Goal: Task Accomplishment & Management: Manage account settings

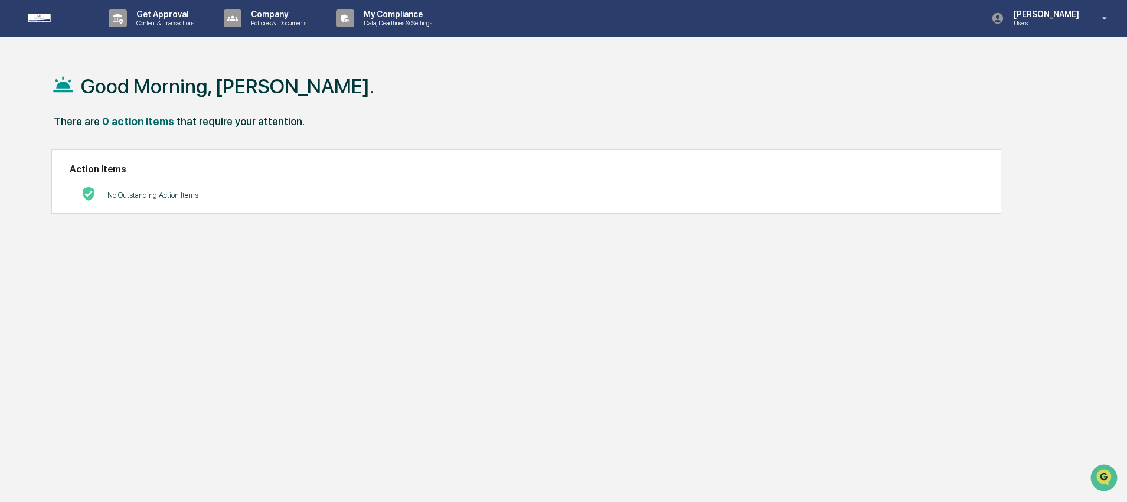
click at [408, 104] on div "Good Morning, [PERSON_NAME]." at bounding box center [558, 85] width 1014 height 59
click at [123, 130] on div "There are 0 action items that require your attention." at bounding box center [558, 127] width 1014 height 24
click at [1055, 14] on p "[PERSON_NAME]" at bounding box center [1044, 13] width 81 height 9
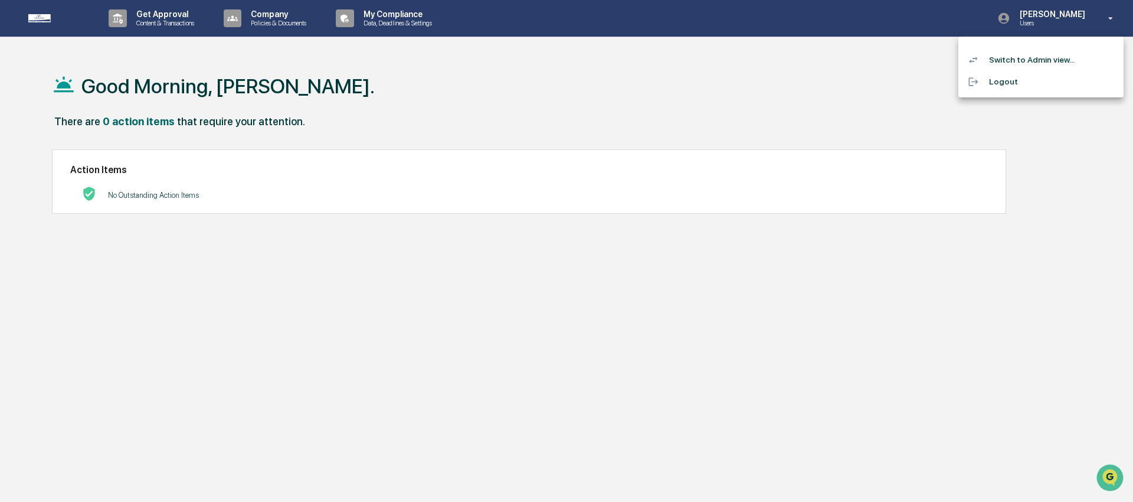
click at [1043, 50] on li "Switch to Admin view..." at bounding box center [1040, 60] width 165 height 22
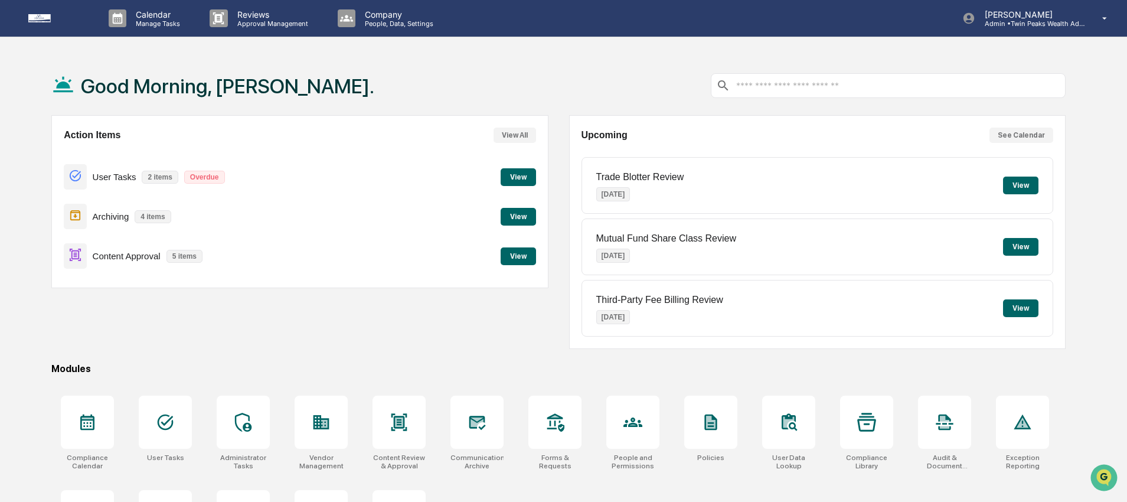
click at [560, 81] on div "Good Morning, [PERSON_NAME]." at bounding box center [558, 85] width 1014 height 59
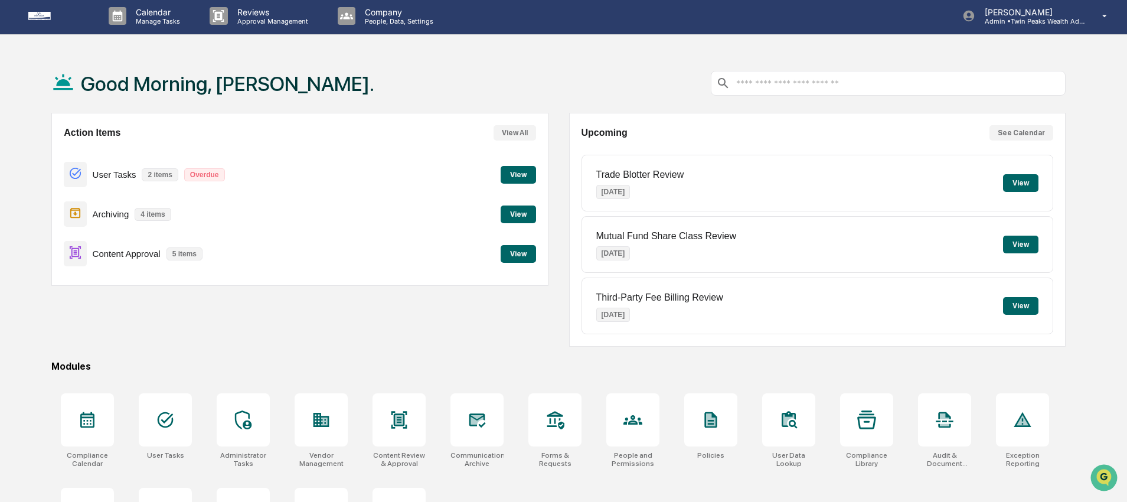
scroll to position [5, 0]
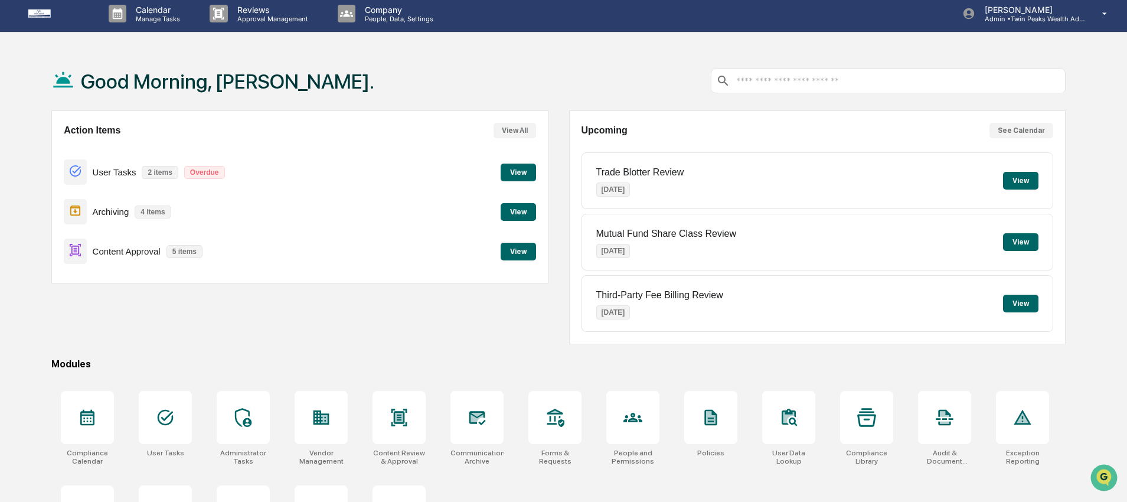
click at [562, 151] on div "Action Items View All User Tasks 2 items Overdue View Archiving 4 items View Co…" at bounding box center [558, 227] width 1014 height 234
click at [558, 158] on div "Action Items View All User Tasks 2 items Overdue View Archiving 4 items View Co…" at bounding box center [558, 227] width 1014 height 234
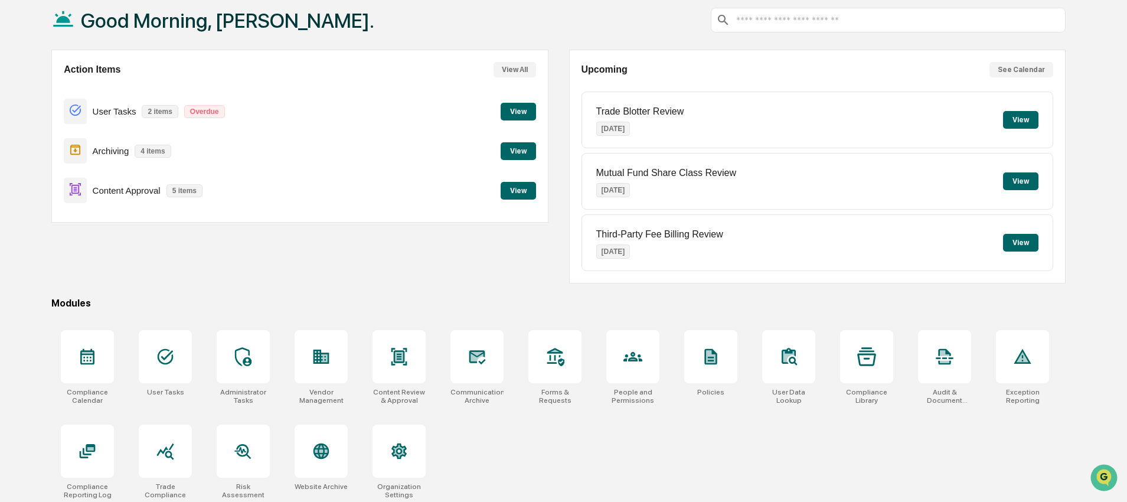
scroll to position [72, 0]
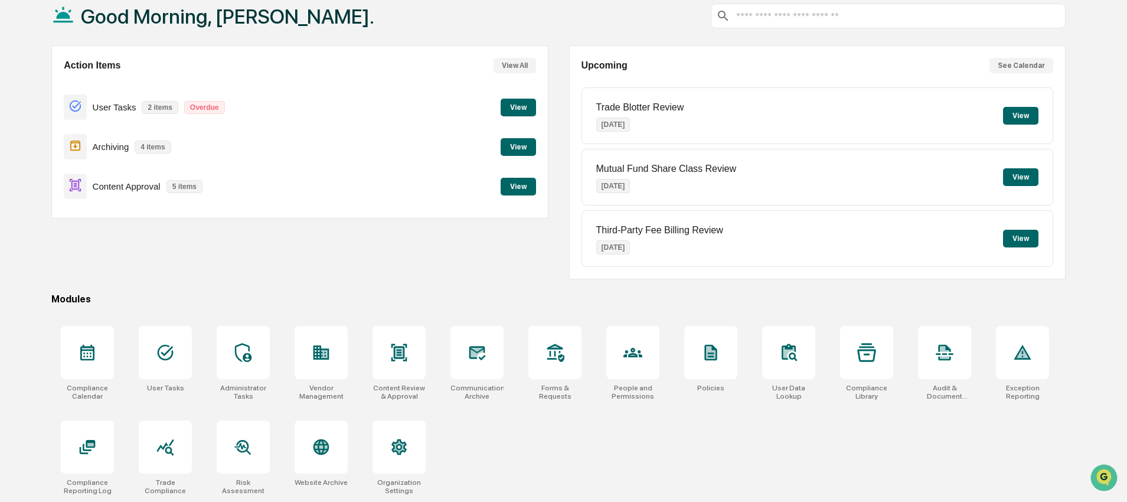
click at [557, 207] on div "Action Items View All User Tasks 2 items Overdue View Archiving 4 items View Co…" at bounding box center [558, 162] width 1014 height 234
click at [558, 250] on div "Action Items View All User Tasks 2 items Overdue View Archiving 4 items View Co…" at bounding box center [558, 162] width 1014 height 234
click at [556, 236] on div "Action Items View All User Tasks 2 items Overdue View Archiving 4 items View Co…" at bounding box center [558, 162] width 1014 height 234
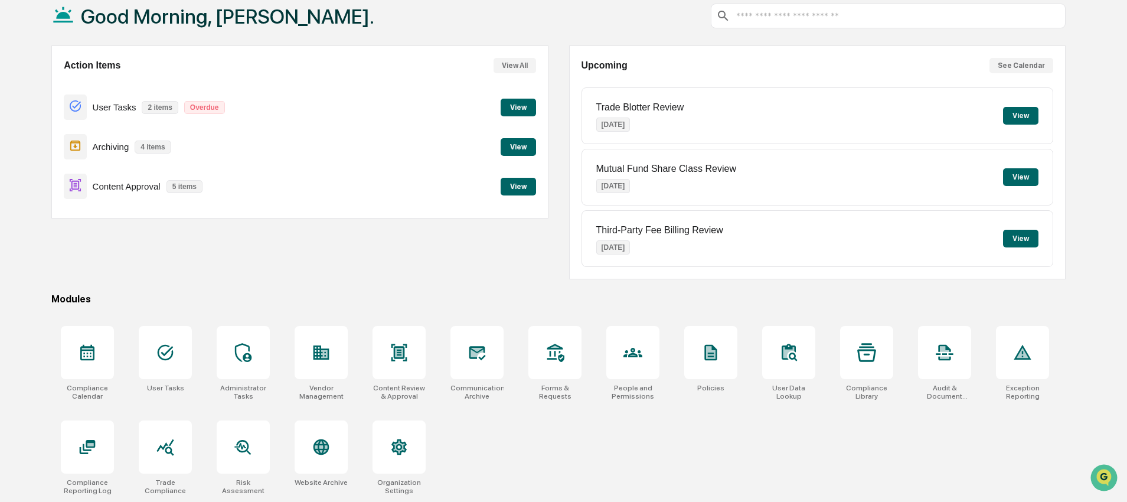
click at [558, 159] on div "Action Items View All User Tasks 2 items Overdue View Archiving 4 items View Co…" at bounding box center [558, 162] width 1014 height 234
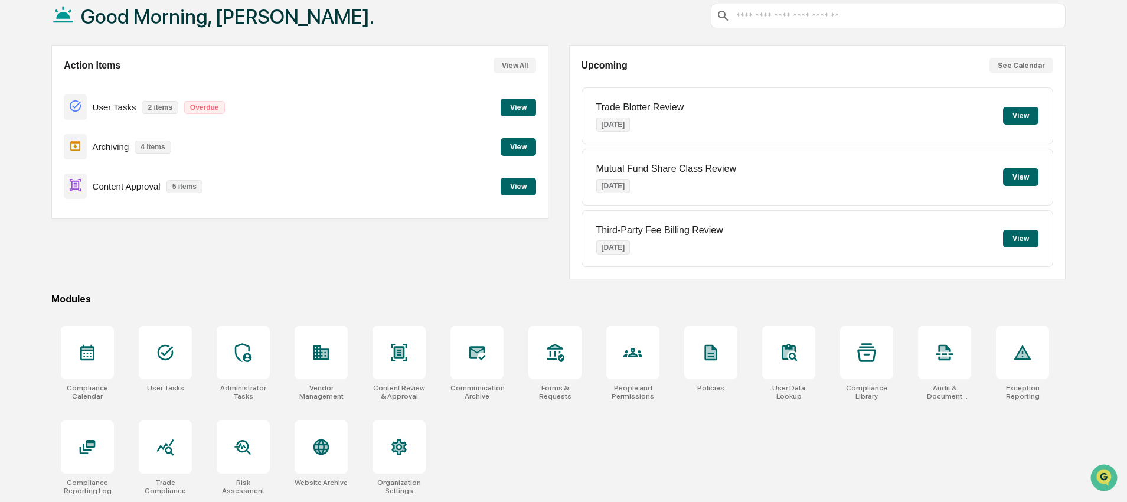
click at [558, 159] on div "Action Items View All User Tasks 2 items Overdue View Archiving 4 items View Co…" at bounding box center [558, 162] width 1014 height 234
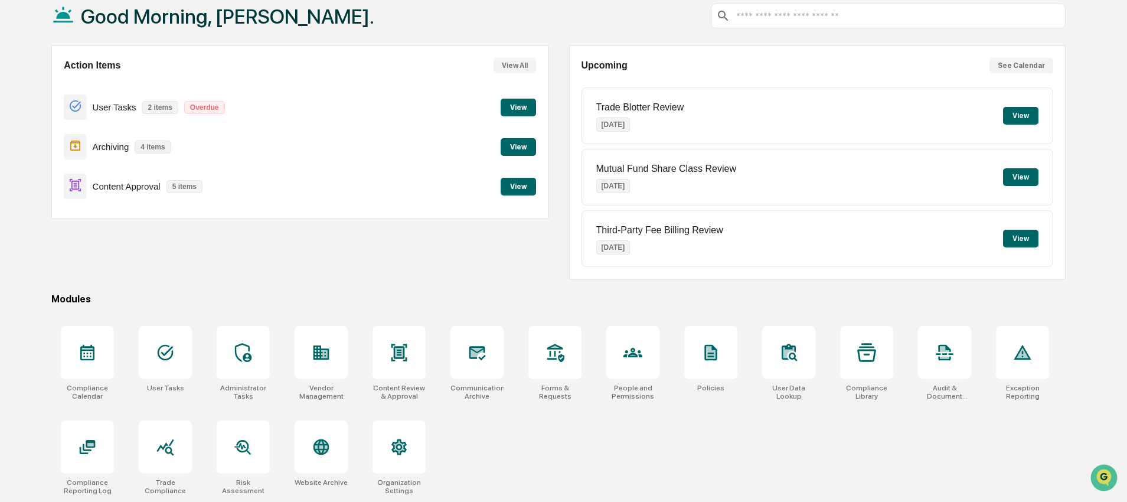
click at [451, 270] on div "Action Items View All User Tasks 2 items Overdue View Archiving 4 items View Co…" at bounding box center [299, 162] width 497 height 234
click at [562, 474] on div "Compliance Calendar User Tasks Administrator Tasks Vendor Management Content Re…" at bounding box center [558, 410] width 1014 height 183
click at [580, 466] on div "Compliance Calendar User Tasks Administrator Tasks Vendor Management Content Re…" at bounding box center [558, 410] width 1014 height 183
click at [558, 444] on div "Compliance Calendar User Tasks Administrator Tasks Vendor Management Content Re…" at bounding box center [558, 410] width 1014 height 183
click at [992, 372] on div "Exception Reporting" at bounding box center [1022, 363] width 72 height 89
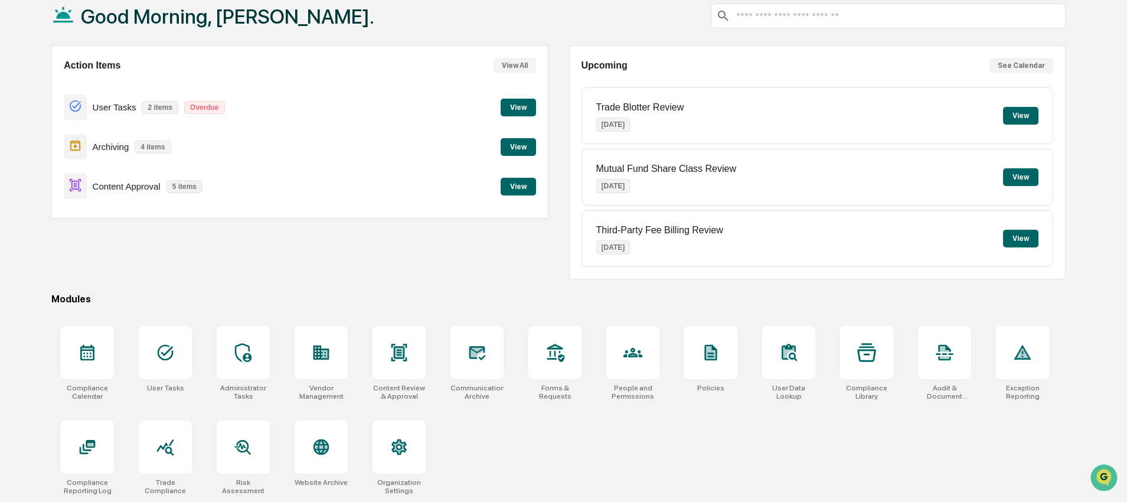
click at [19, 320] on div "Good Morning, [PERSON_NAME]. Action Items View All User Tasks 2 items Overdue V…" at bounding box center [563, 243] width 1127 height 515
click at [169, 347] on icon at bounding box center [166, 353] width 16 height 16
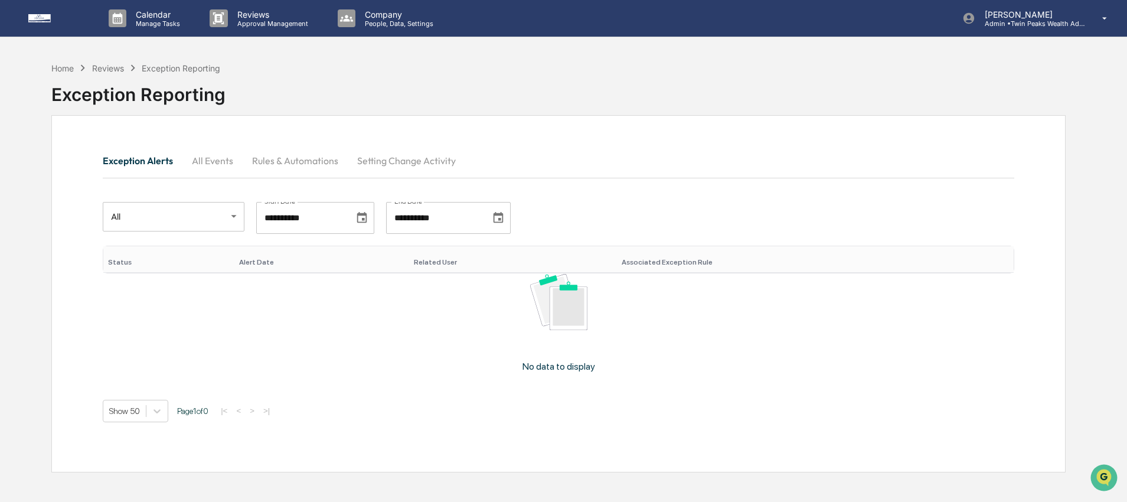
click at [108, 70] on div "Reviews" at bounding box center [108, 68] width 32 height 10
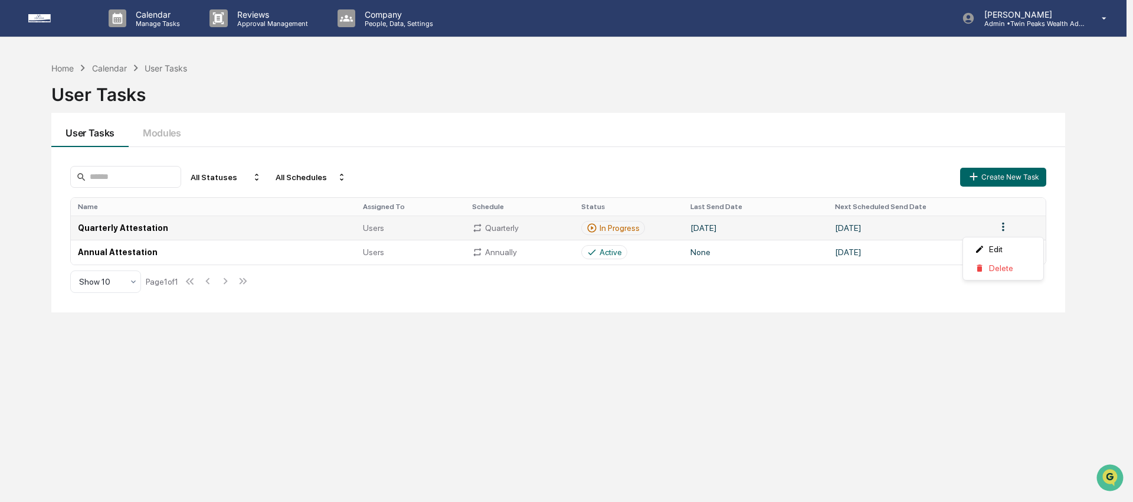
click at [1003, 227] on html "Calendar Manage Tasks Reviews Approval Management Company People, Data, Setting…" at bounding box center [566, 251] width 1133 height 502
click at [461, 234] on html "Calendar Manage Tasks Reviews Approval Management Company People, Data, Setting…" at bounding box center [566, 251] width 1133 height 502
click at [180, 229] on td "Quarterly Attestation" at bounding box center [213, 227] width 285 height 24
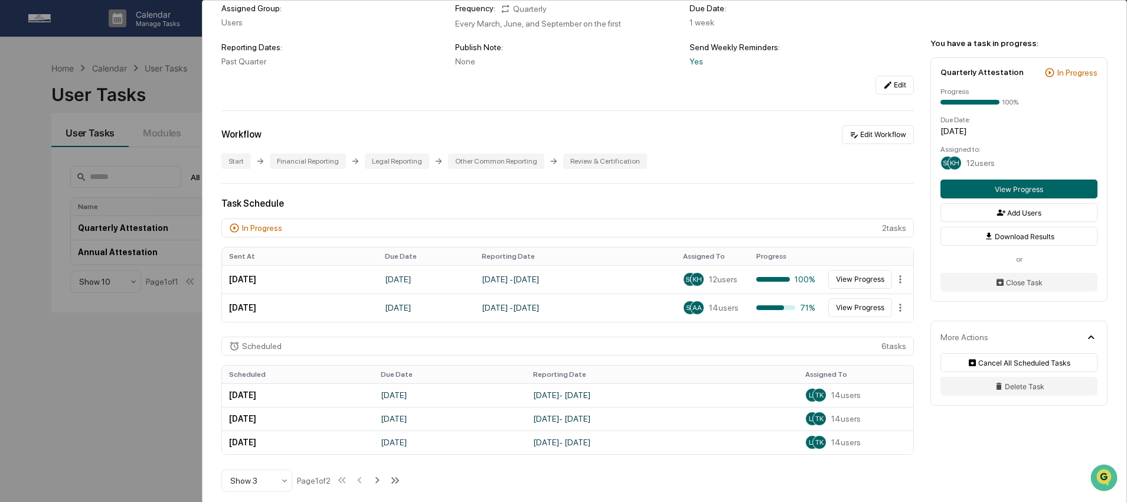
scroll to position [135, 0]
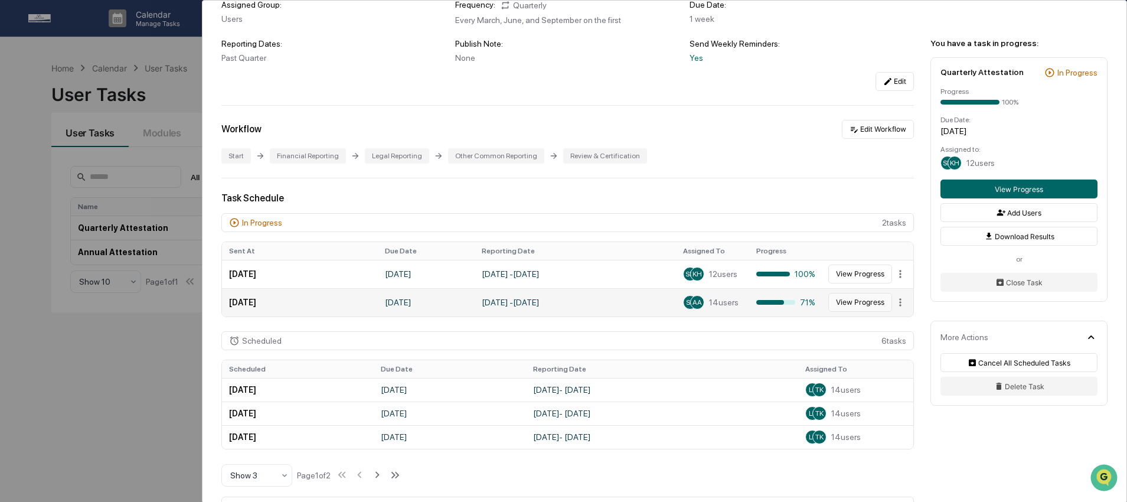
click at [859, 307] on button "View Progress" at bounding box center [860, 302] width 64 height 19
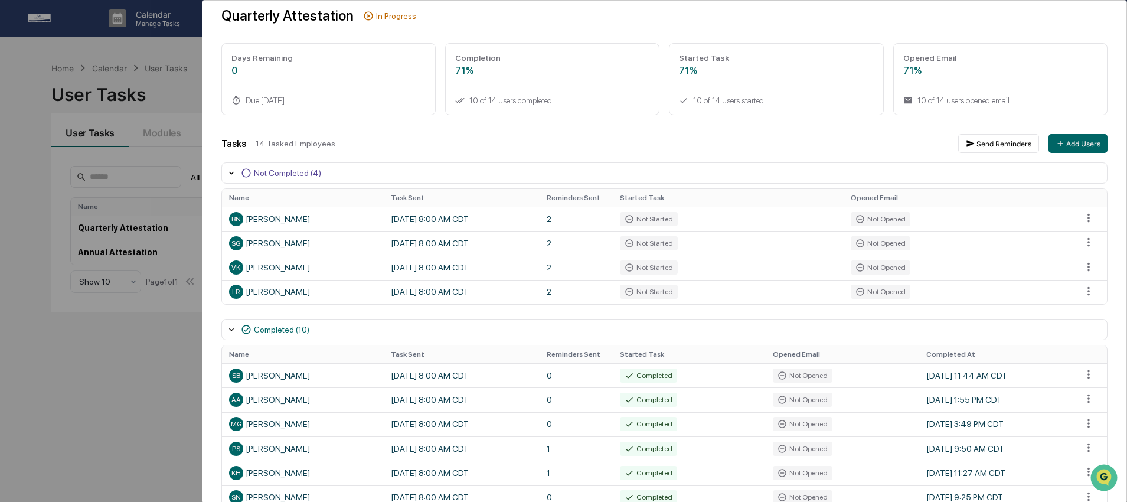
scroll to position [78, 0]
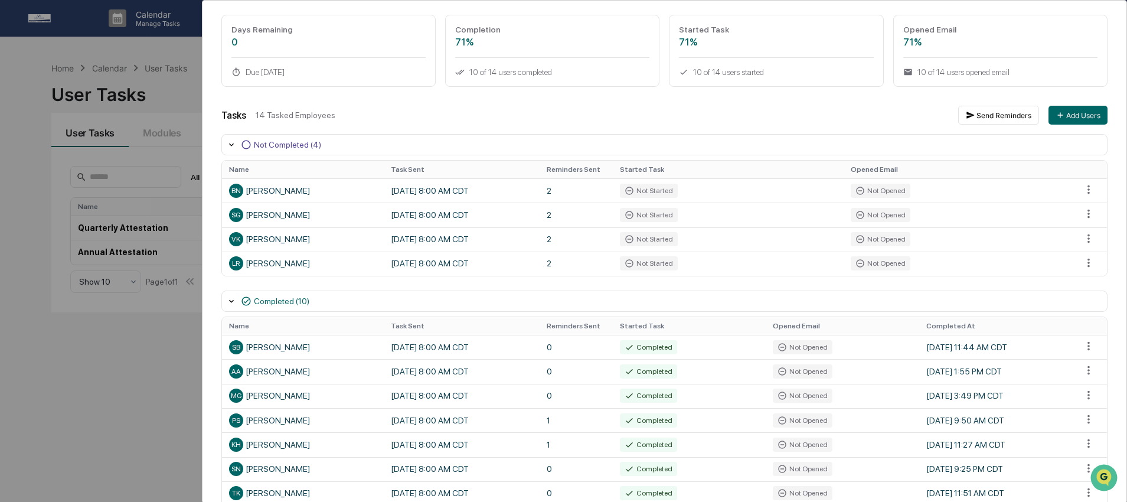
click at [1109, 192] on div "User Tasks Quarterly Attestation Task Details Quarterly Attestation In Progress…" at bounding box center [664, 277] width 924 height 711
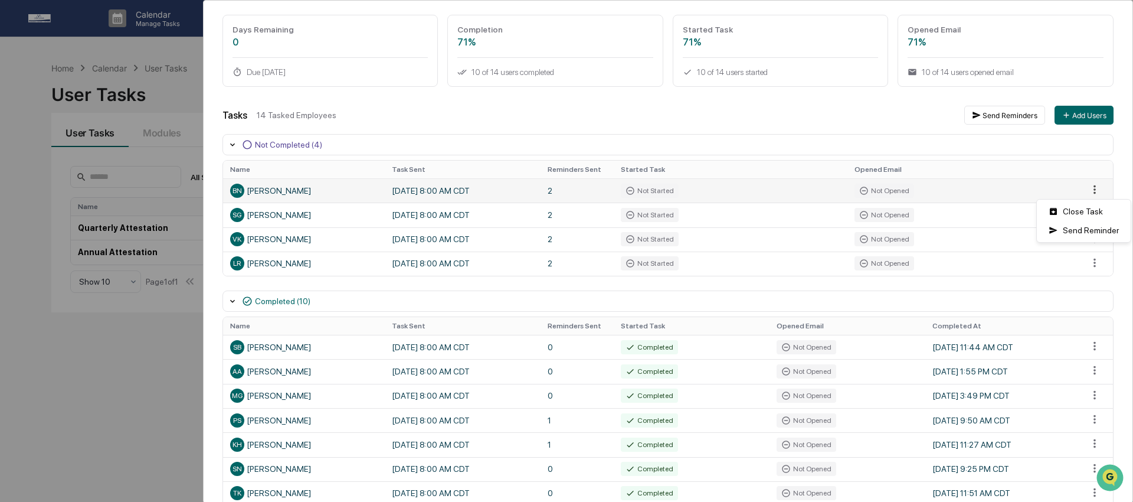
click at [1076, 188] on html "Calendar Manage Tasks Reviews Approval Management Company People, Data, Setting…" at bounding box center [566, 251] width 1133 height 502
click at [1097, 228] on div "Send Reminder" at bounding box center [1083, 230] width 89 height 19
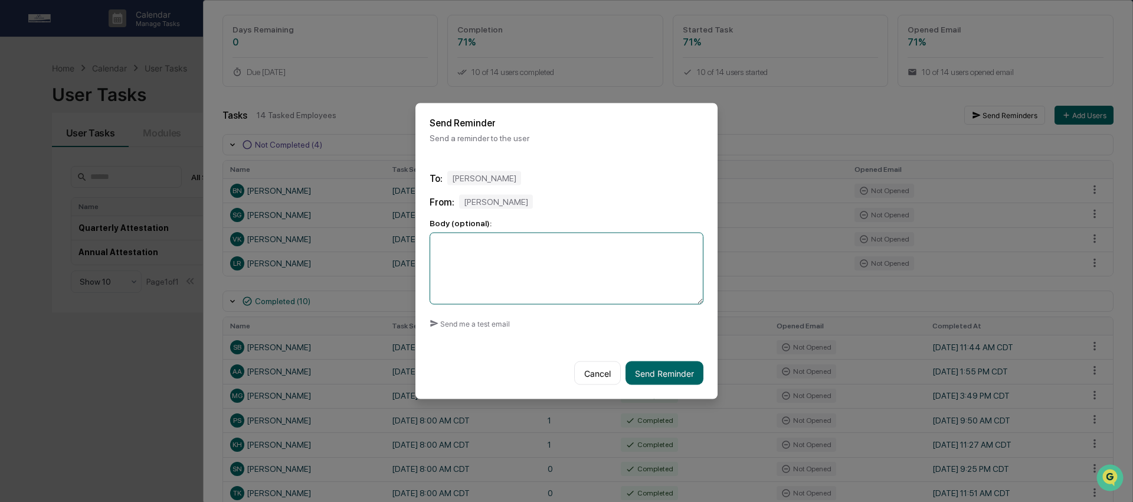
click at [552, 261] on textarea at bounding box center [567, 269] width 274 height 72
drag, startPoint x: 482, startPoint y: 259, endPoint x: 467, endPoint y: 244, distance: 20.9
click at [467, 244] on textarea "**********" at bounding box center [567, 269] width 274 height 72
type textarea "**********"
click at [656, 379] on button "Send Reminder" at bounding box center [665, 373] width 78 height 24
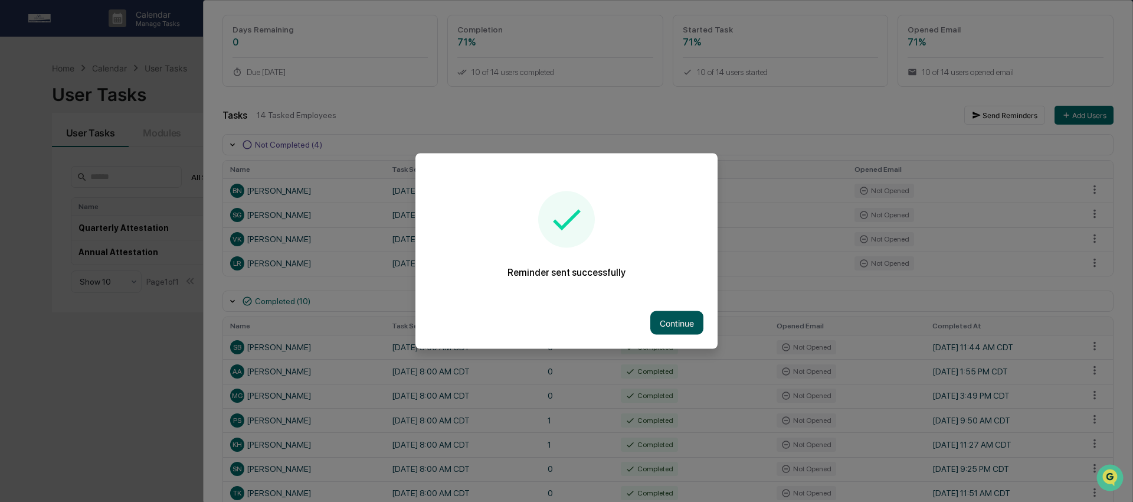
click at [667, 324] on button "Continue" at bounding box center [676, 323] width 53 height 24
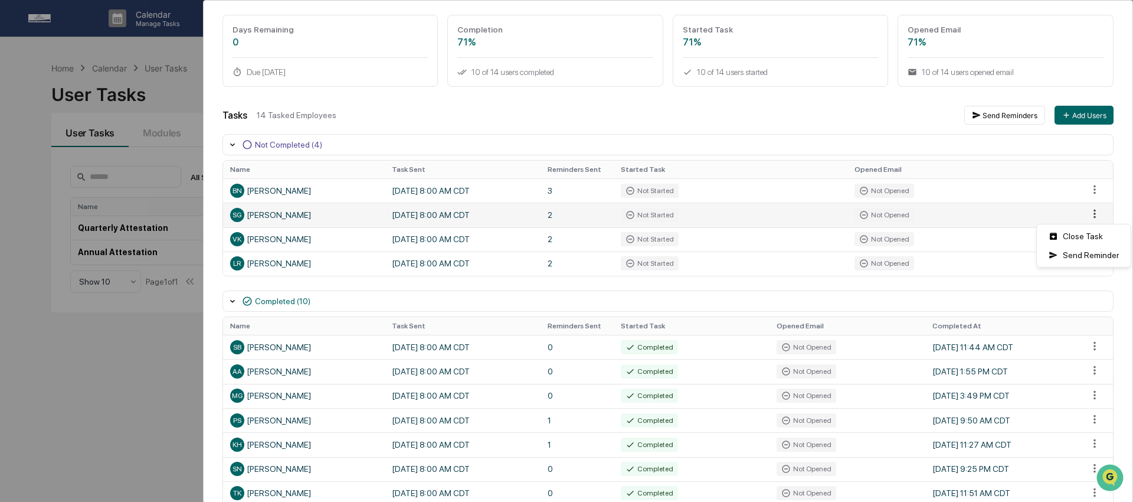
click at [1084, 216] on html "Calendar Manage Tasks Reviews Approval Management Company People, Data, Setting…" at bounding box center [566, 251] width 1133 height 502
click at [1086, 261] on div "Send Reminder" at bounding box center [1083, 254] width 89 height 19
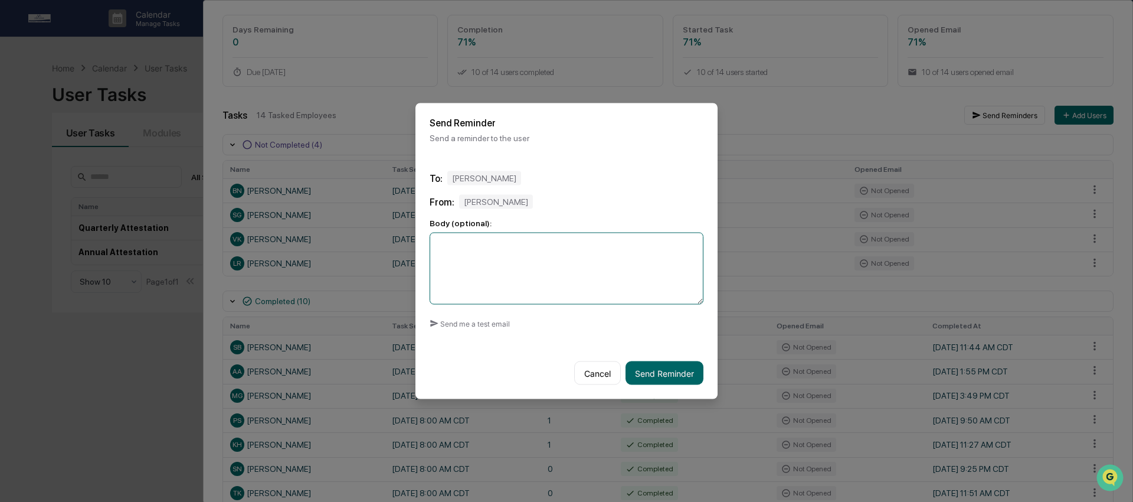
click at [558, 256] on textarea at bounding box center [567, 269] width 274 height 72
paste textarea "**********"
click at [438, 249] on textarea "**********" at bounding box center [567, 269] width 274 height 72
type textarea "**********"
click at [651, 371] on button "Send Reminder" at bounding box center [665, 373] width 78 height 24
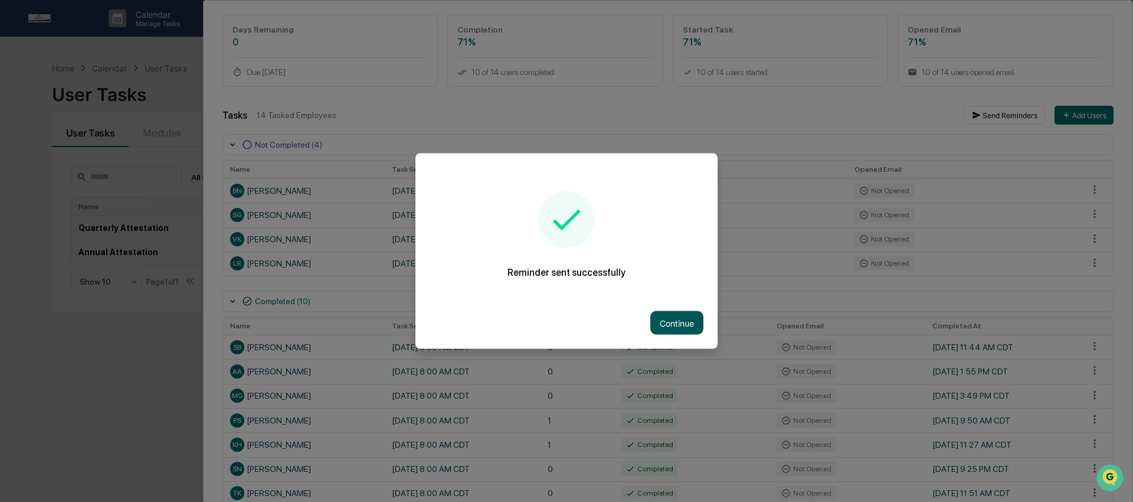
click at [679, 329] on button "Continue" at bounding box center [676, 323] width 53 height 24
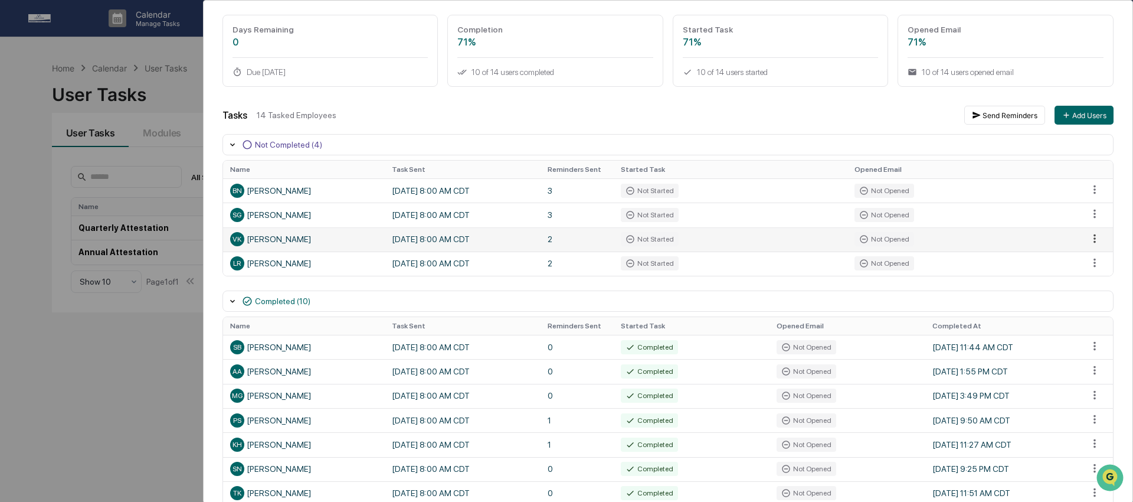
click at [1082, 237] on html "Calendar Manage Tasks Reviews Approval Management Company People, Data, Setting…" at bounding box center [566, 251] width 1133 height 502
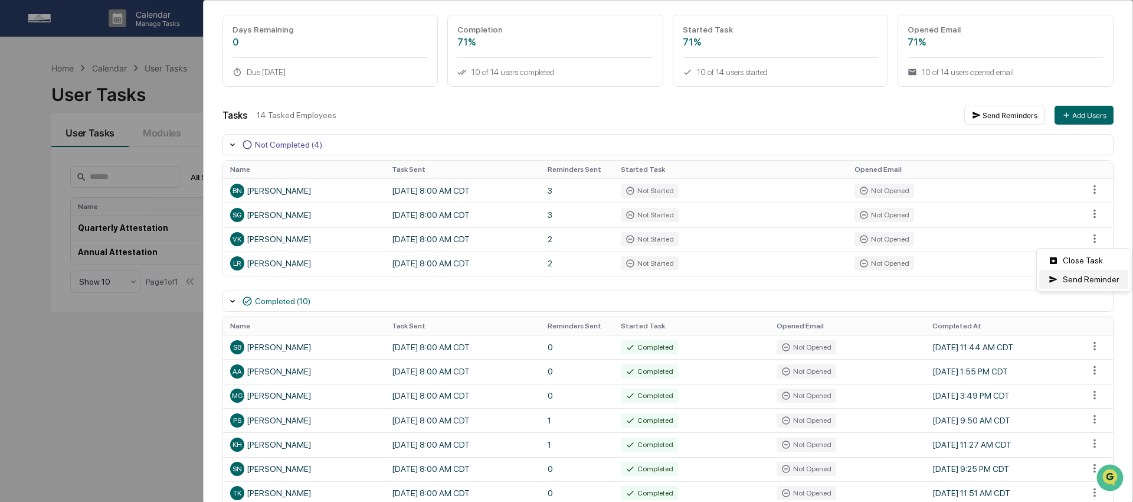
click at [1078, 280] on div "Send Reminder" at bounding box center [1083, 279] width 89 height 19
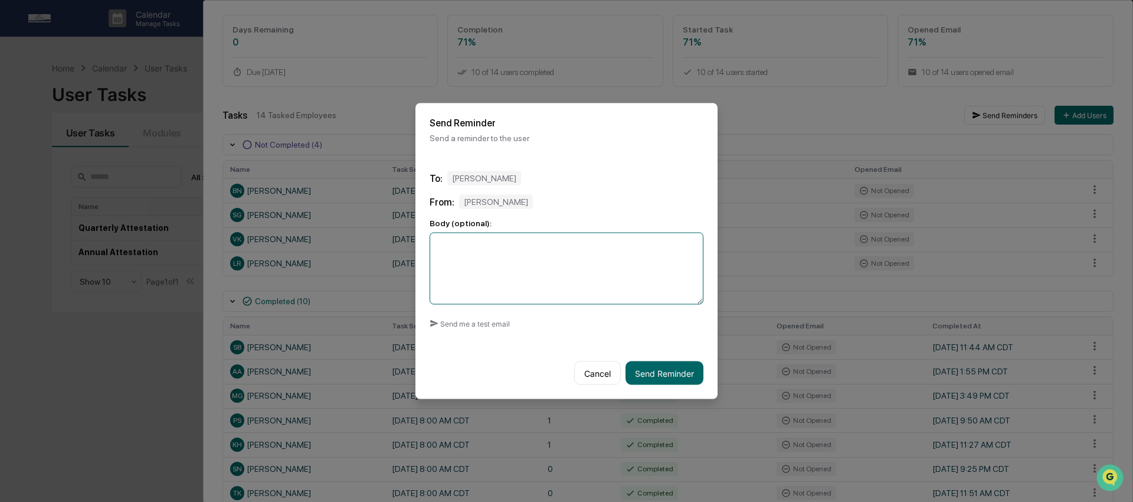
click at [598, 271] on textarea at bounding box center [567, 269] width 274 height 72
paste textarea "**********"
type textarea "**********"
click at [674, 379] on button "Send Reminder" at bounding box center [665, 373] width 78 height 24
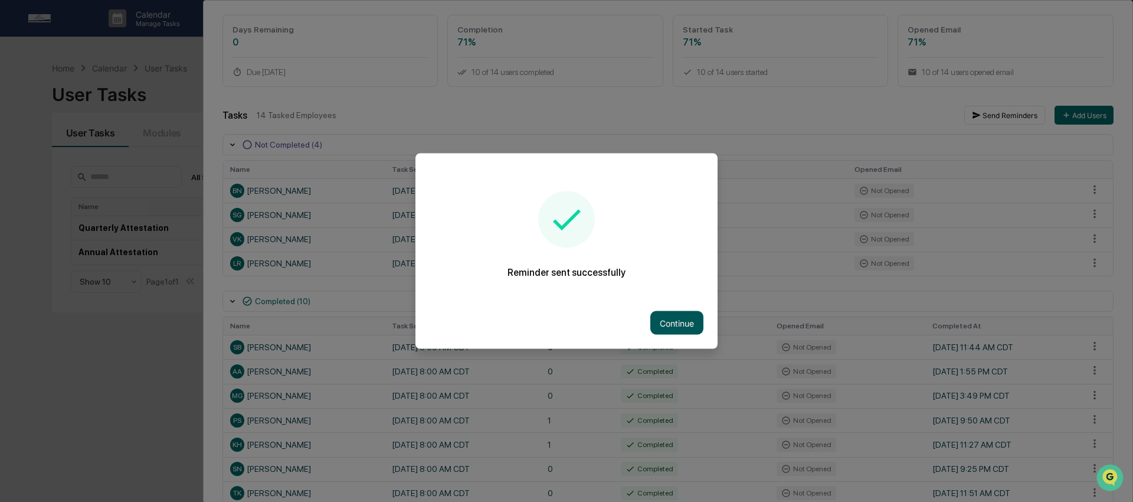
click at [688, 328] on button "Continue" at bounding box center [676, 323] width 53 height 24
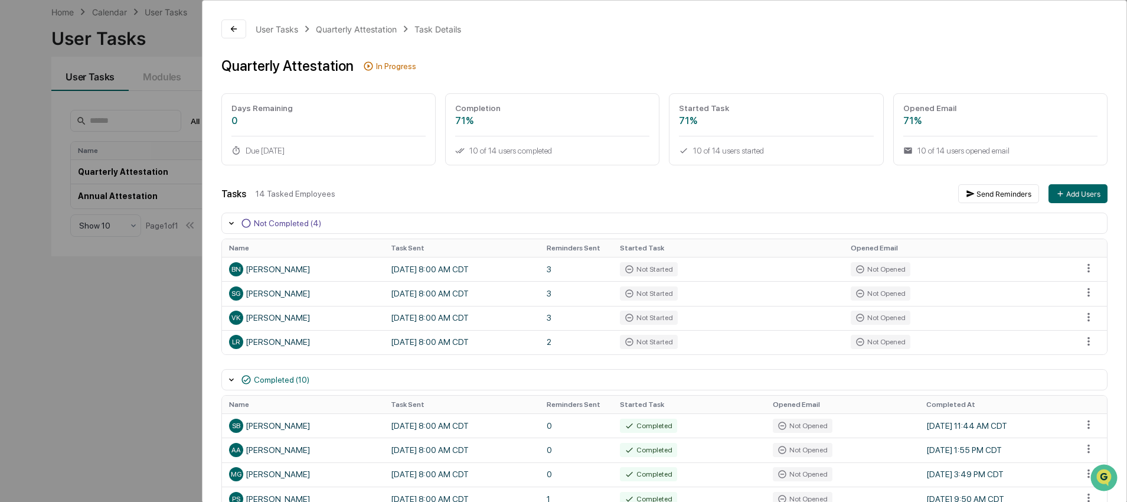
scroll to position [54, 0]
click at [240, 28] on button at bounding box center [233, 28] width 25 height 19
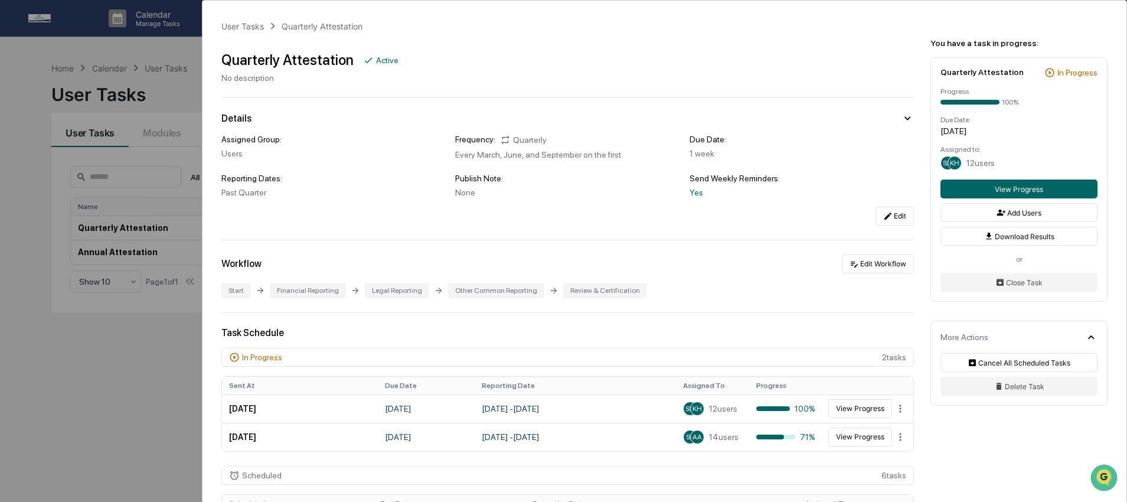
click at [154, 81] on div "User Tasks Quarterly Attestation Quarterly Attestation Active No description De…" at bounding box center [563, 251] width 1127 height 502
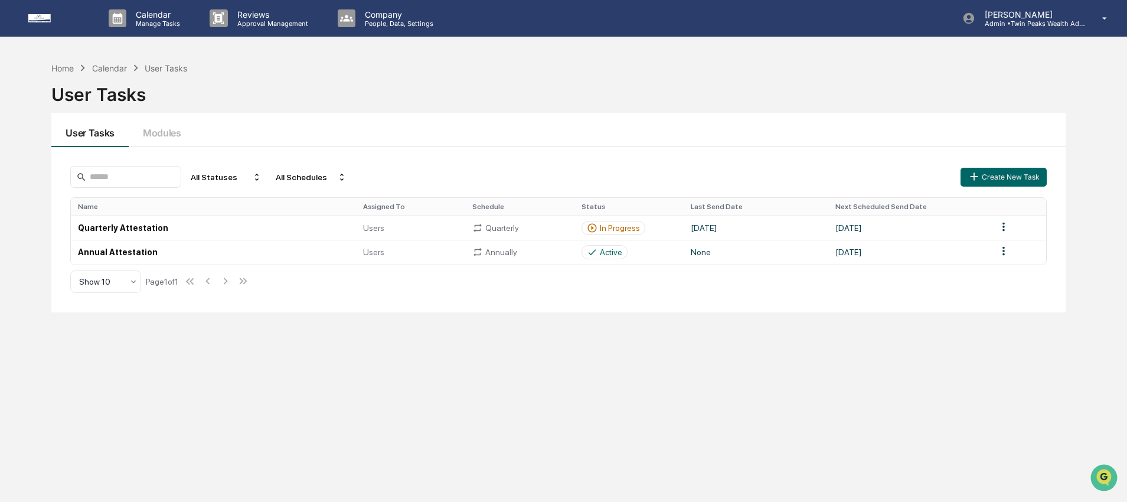
click at [244, 80] on div "User Tasks" at bounding box center [558, 89] width 1014 height 31
click at [424, 102] on div "User Tasks" at bounding box center [558, 89] width 1014 height 31
click at [69, 67] on div "Home" at bounding box center [62, 68] width 22 height 10
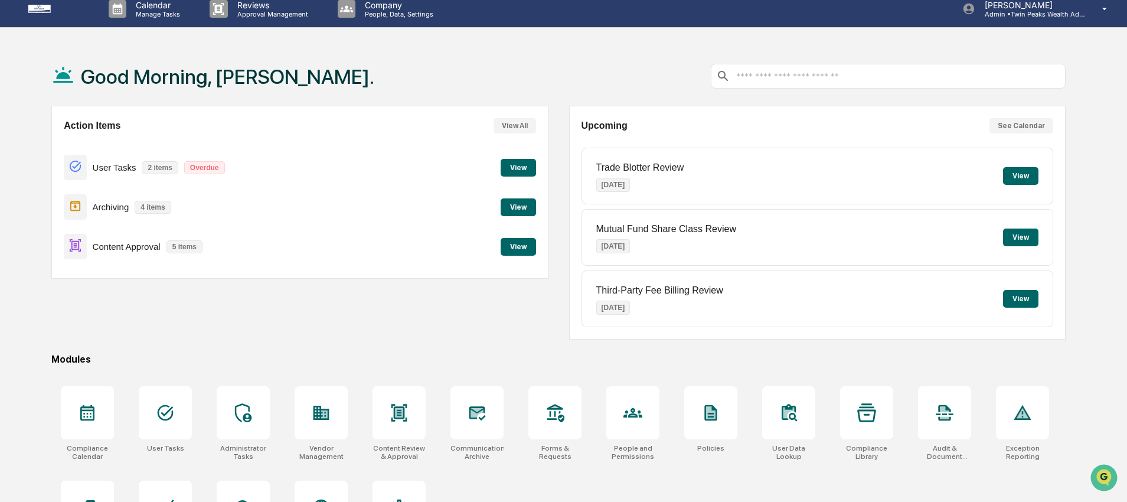
scroll to position [54, 0]
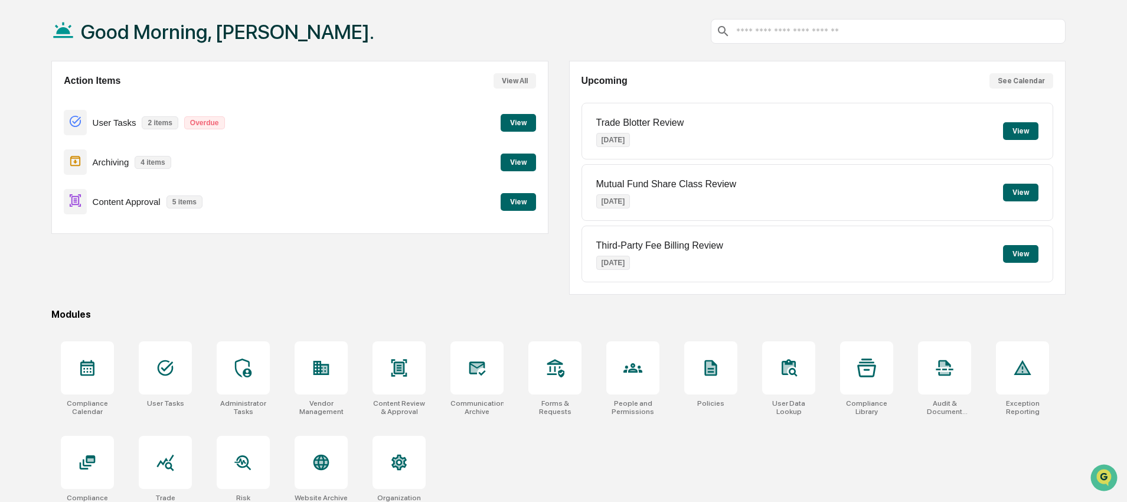
click at [535, 266] on div "Action Items View All User Tasks 2 items Overdue View Archiving 4 items View Co…" at bounding box center [299, 178] width 497 height 234
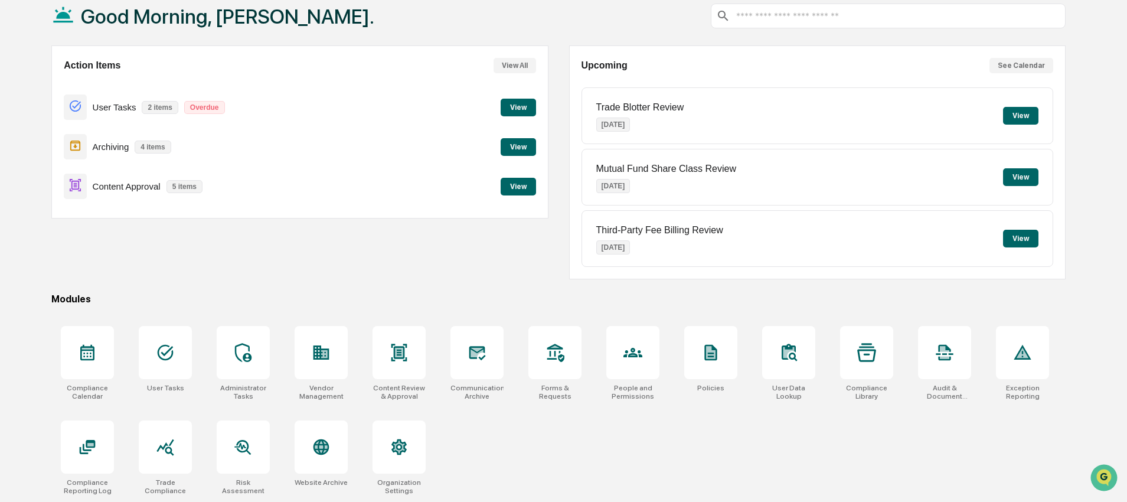
scroll to position [72, 0]
click at [91, 440] on icon at bounding box center [88, 447] width 16 height 14
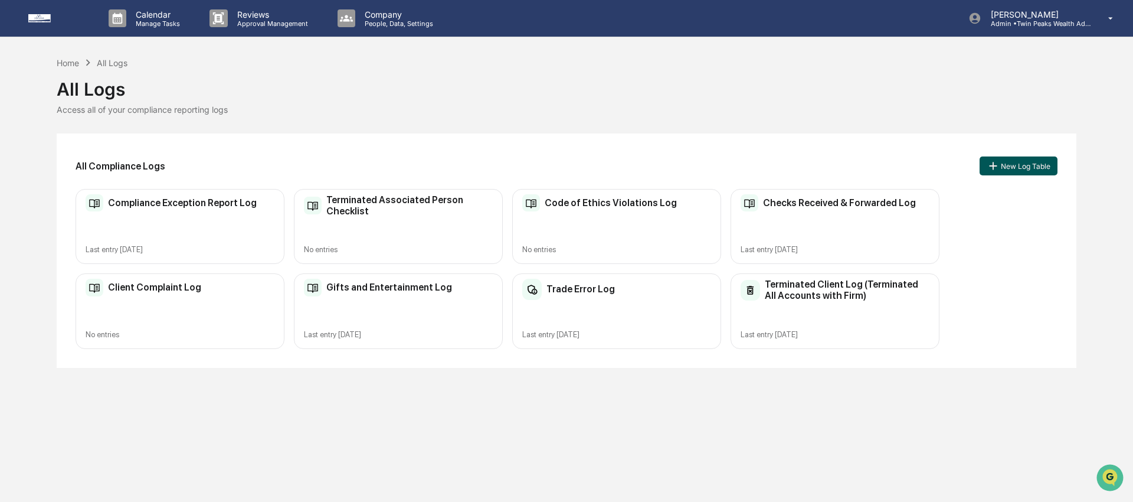
click at [1015, 168] on button "New Log Table" at bounding box center [1019, 165] width 78 height 19
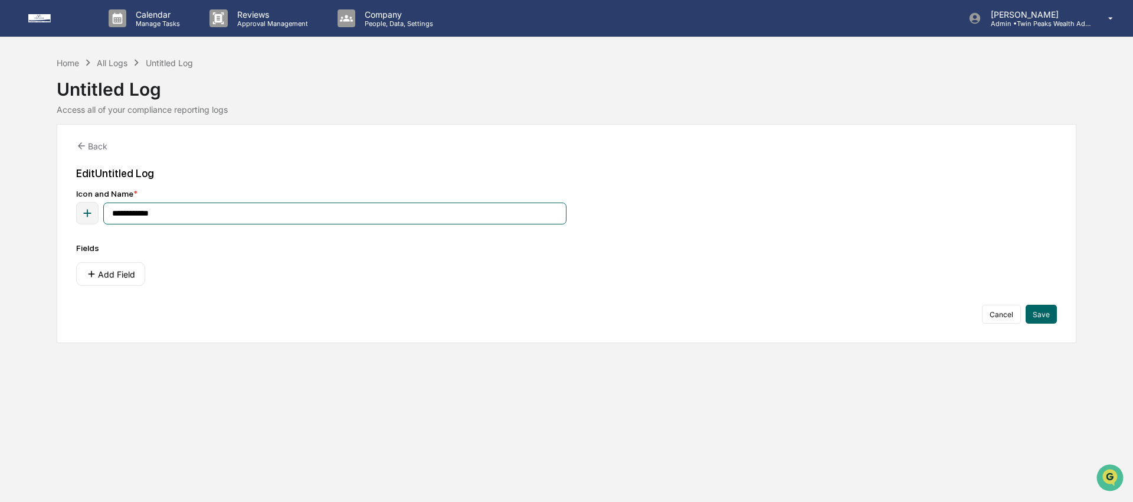
click at [266, 208] on input "**********" at bounding box center [334, 213] width 463 height 22
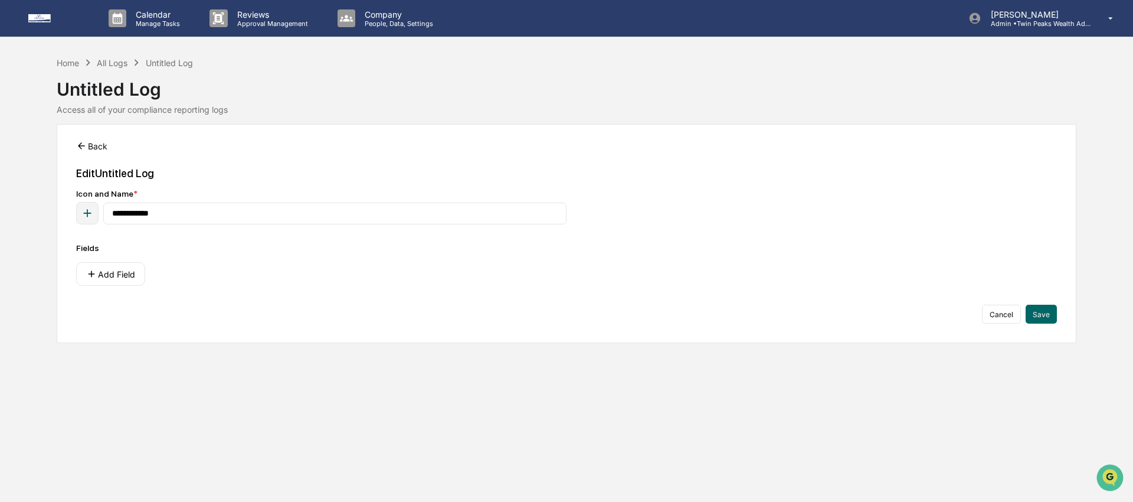
click at [90, 137] on button "Back" at bounding box center [91, 146] width 31 height 24
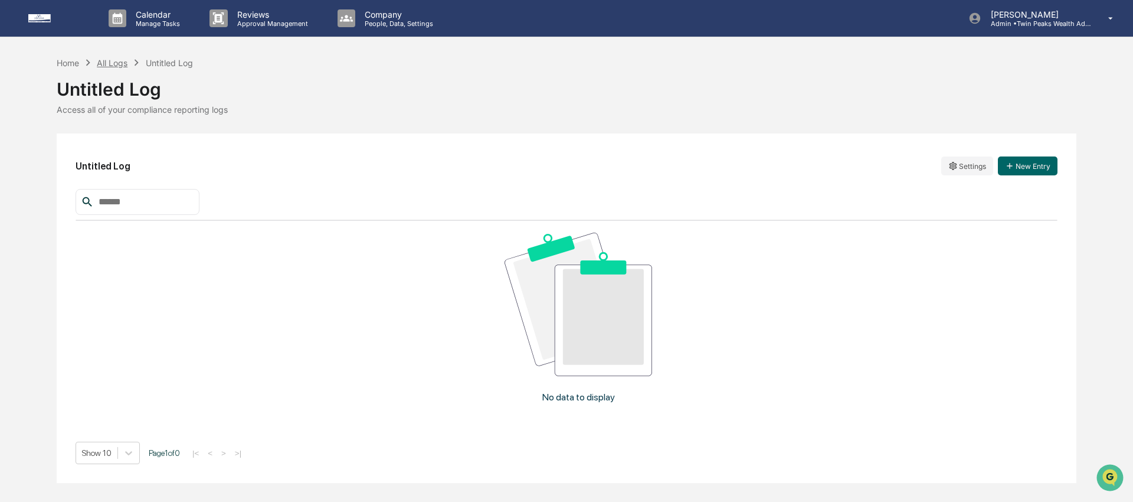
click at [108, 64] on div "All Logs" at bounding box center [112, 63] width 31 height 10
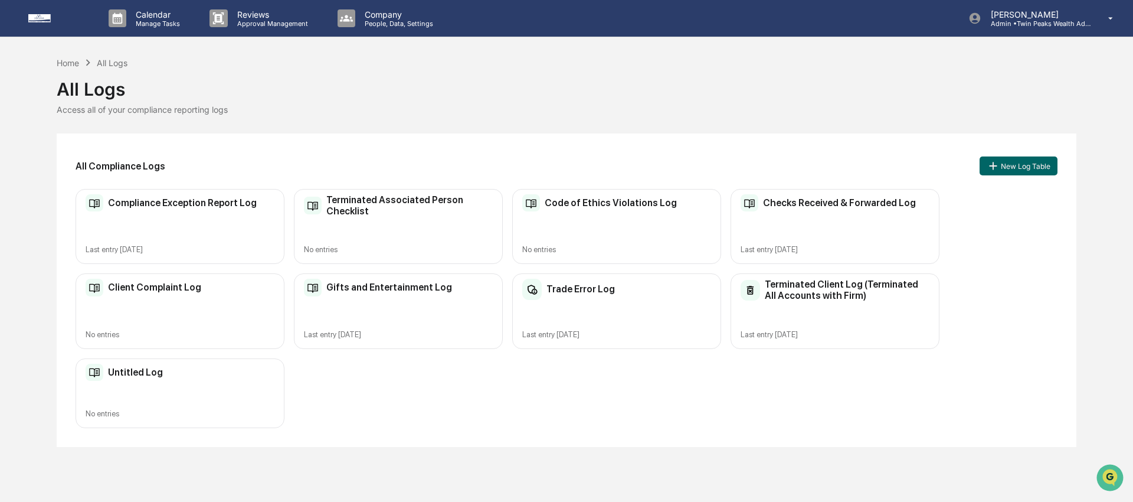
click at [287, 80] on div "All Logs" at bounding box center [567, 84] width 1020 height 31
click at [358, 100] on div "All Logs Access all of your compliance reporting logs" at bounding box center [567, 91] width 1020 height 45
